Goal: Use online tool/utility: Utilize a website feature to perform a specific function

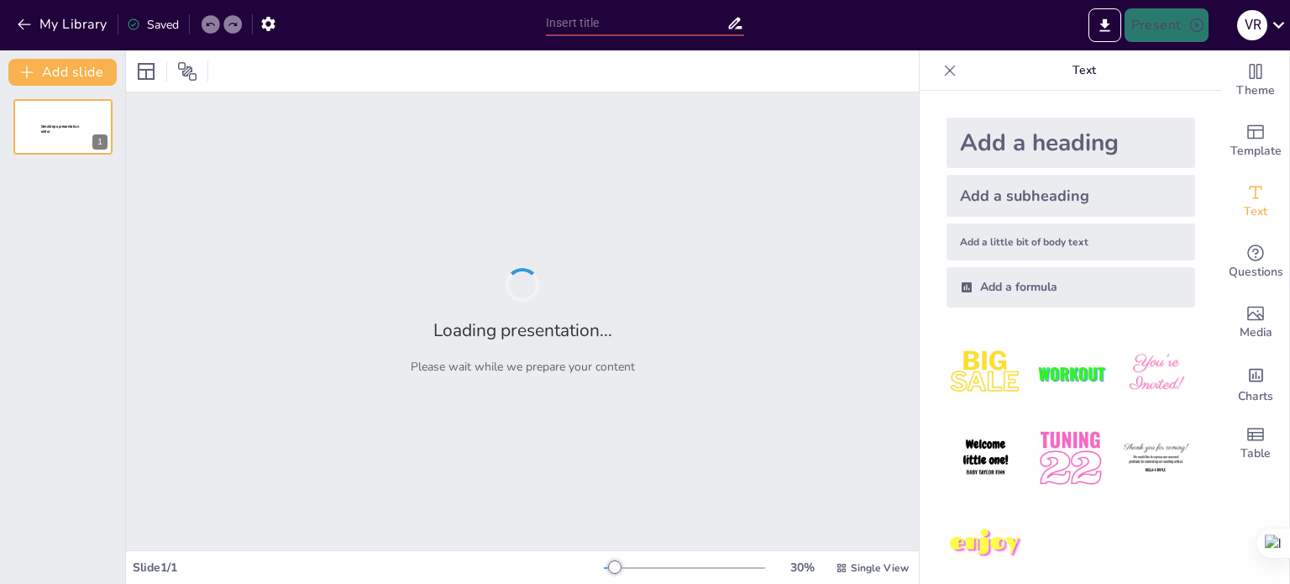
type input "Smart Technology Meets Agriculture: A Deep Dive into Fruit Catching Bins"
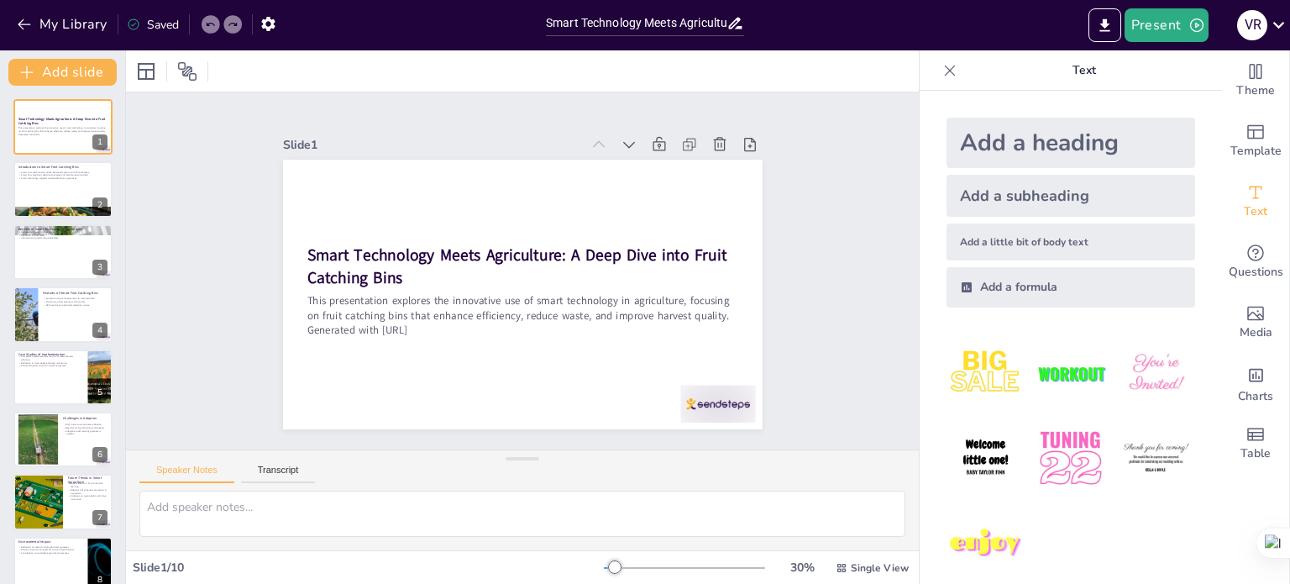
scroll to position [17, 0]
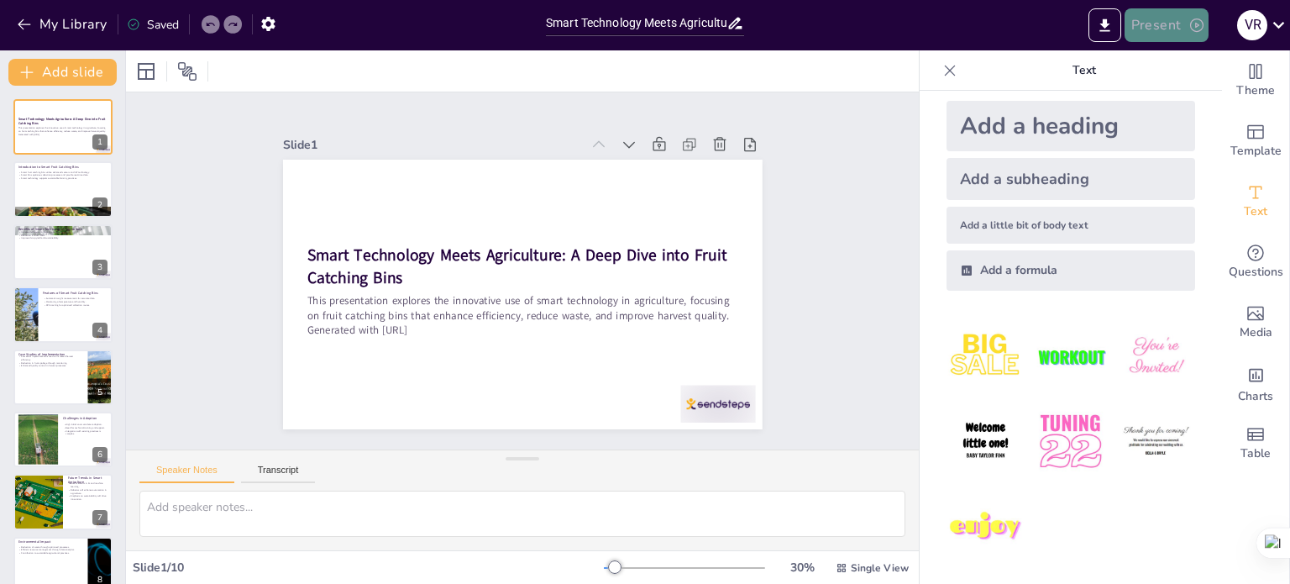
click at [1160, 19] on button "Present" at bounding box center [1166, 25] width 84 height 34
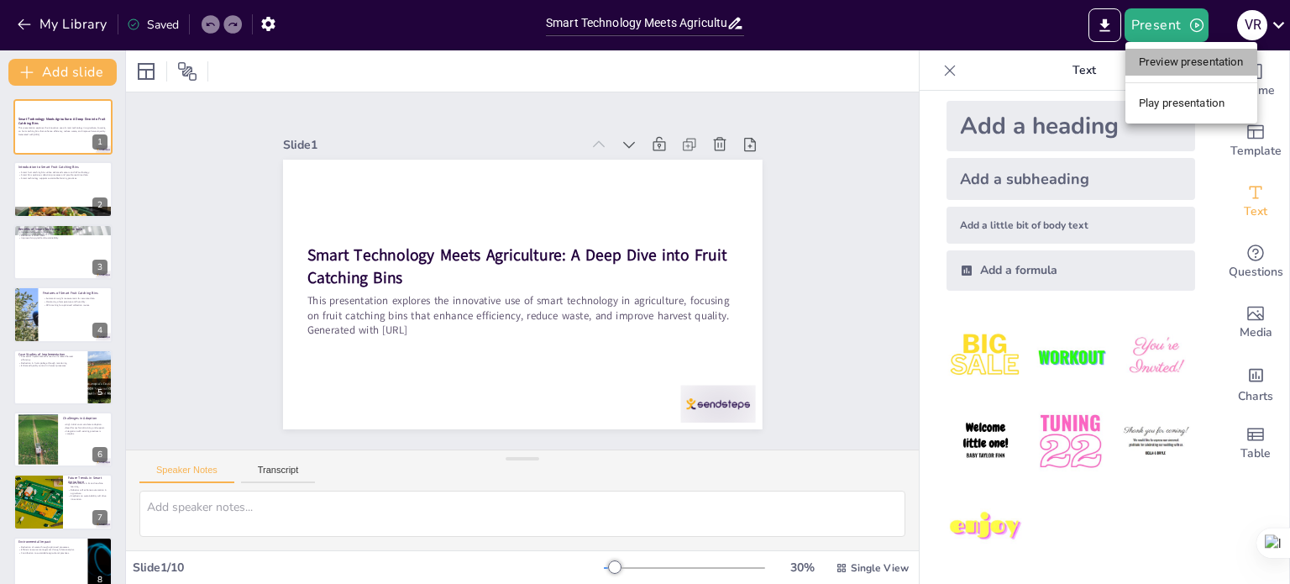
click at [1160, 49] on li "Preview presentation" at bounding box center [1191, 62] width 132 height 27
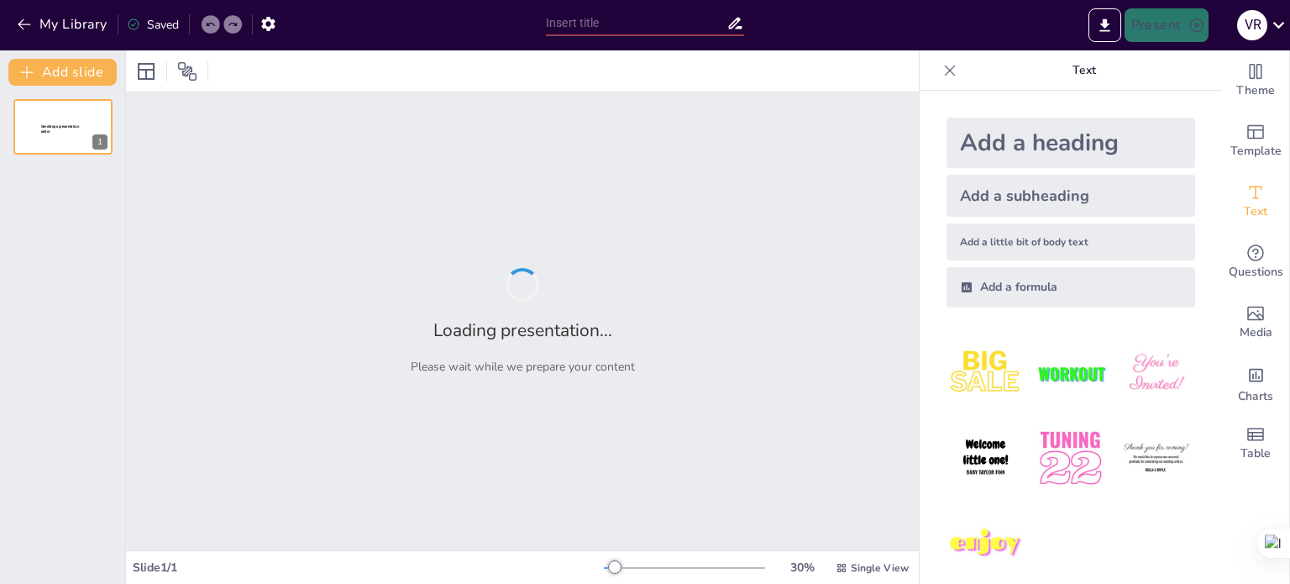
type input "Smart Technology Meets Agriculture: A Deep Dive into Fruit Catching Bins"
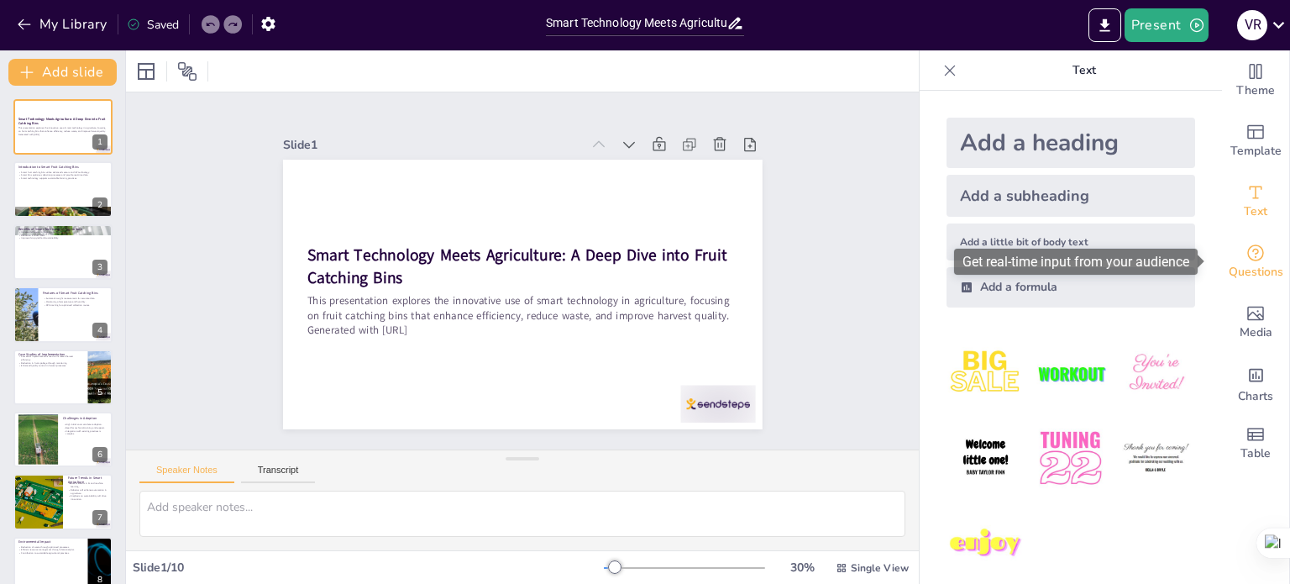
click at [1227, 255] on div "Questions" at bounding box center [1255, 262] width 67 height 60
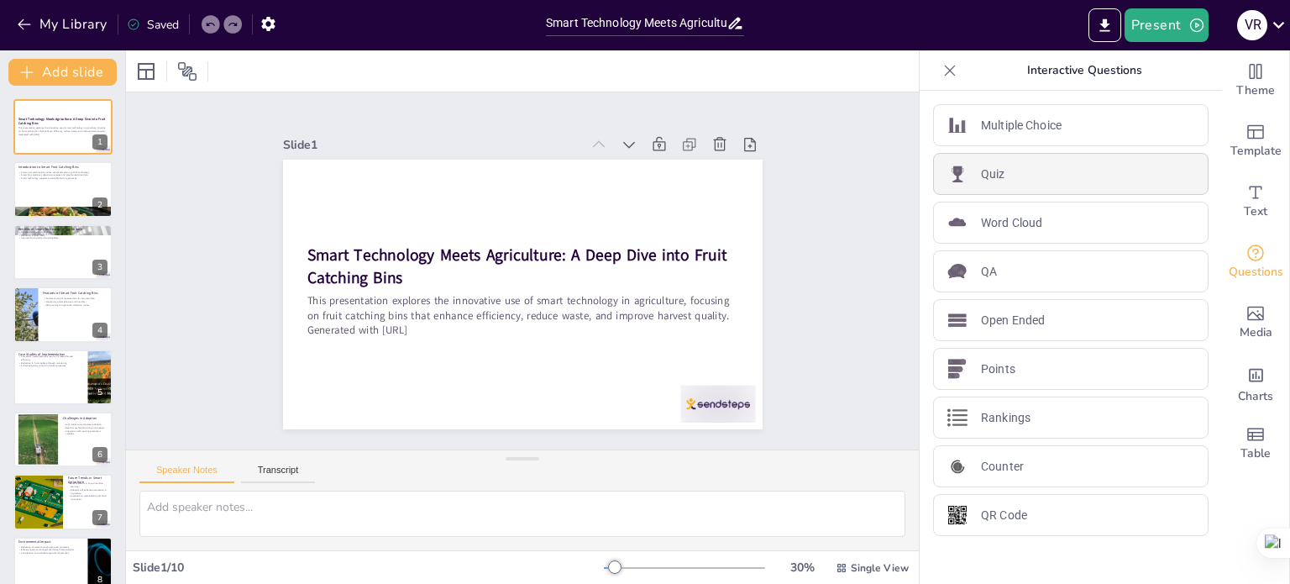
click at [1132, 171] on div "Quiz" at bounding box center [1070, 174] width 275 height 42
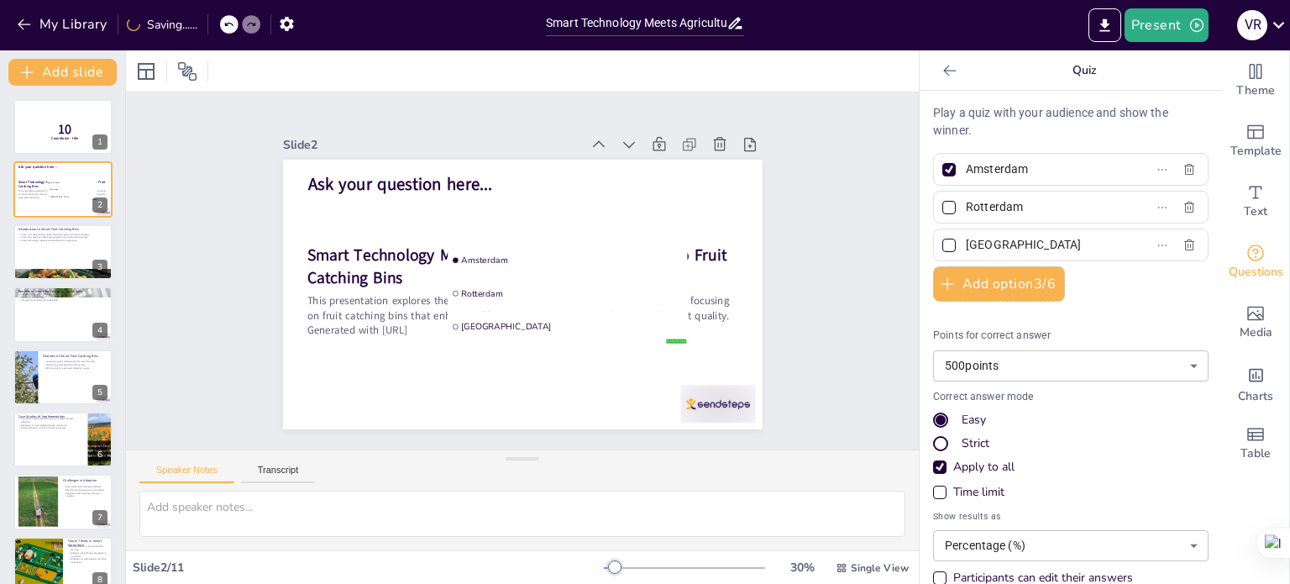
click at [1072, 209] on input "Rotterdam" at bounding box center [1044, 207] width 156 height 24
click at [1010, 270] on button "Add option 3 / 6" at bounding box center [999, 283] width 132 height 35
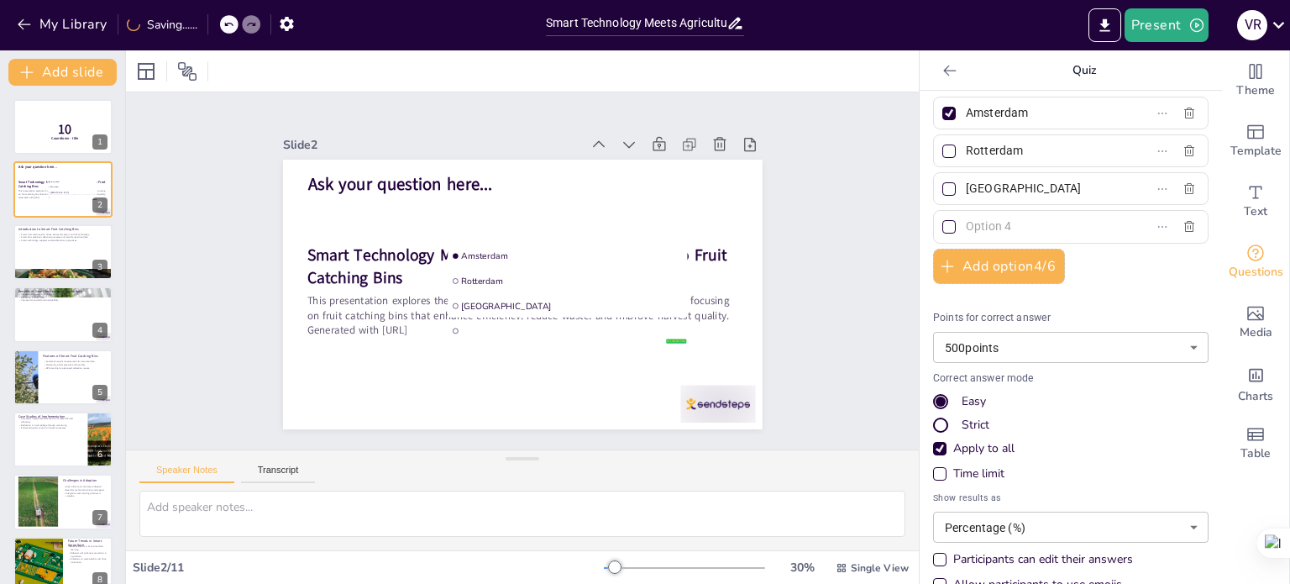
scroll to position [86, 0]
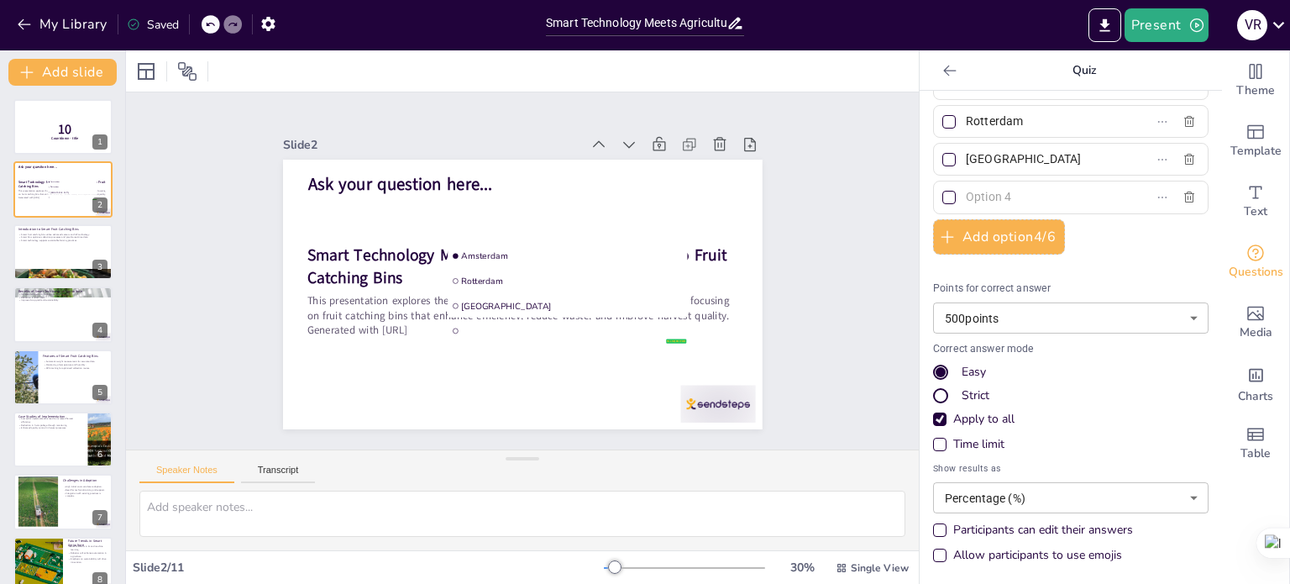
click at [953, 548] on div "Allow participants to use emojis" at bounding box center [1037, 555] width 169 height 17
